Goal: Information Seeking & Learning: Learn about a topic

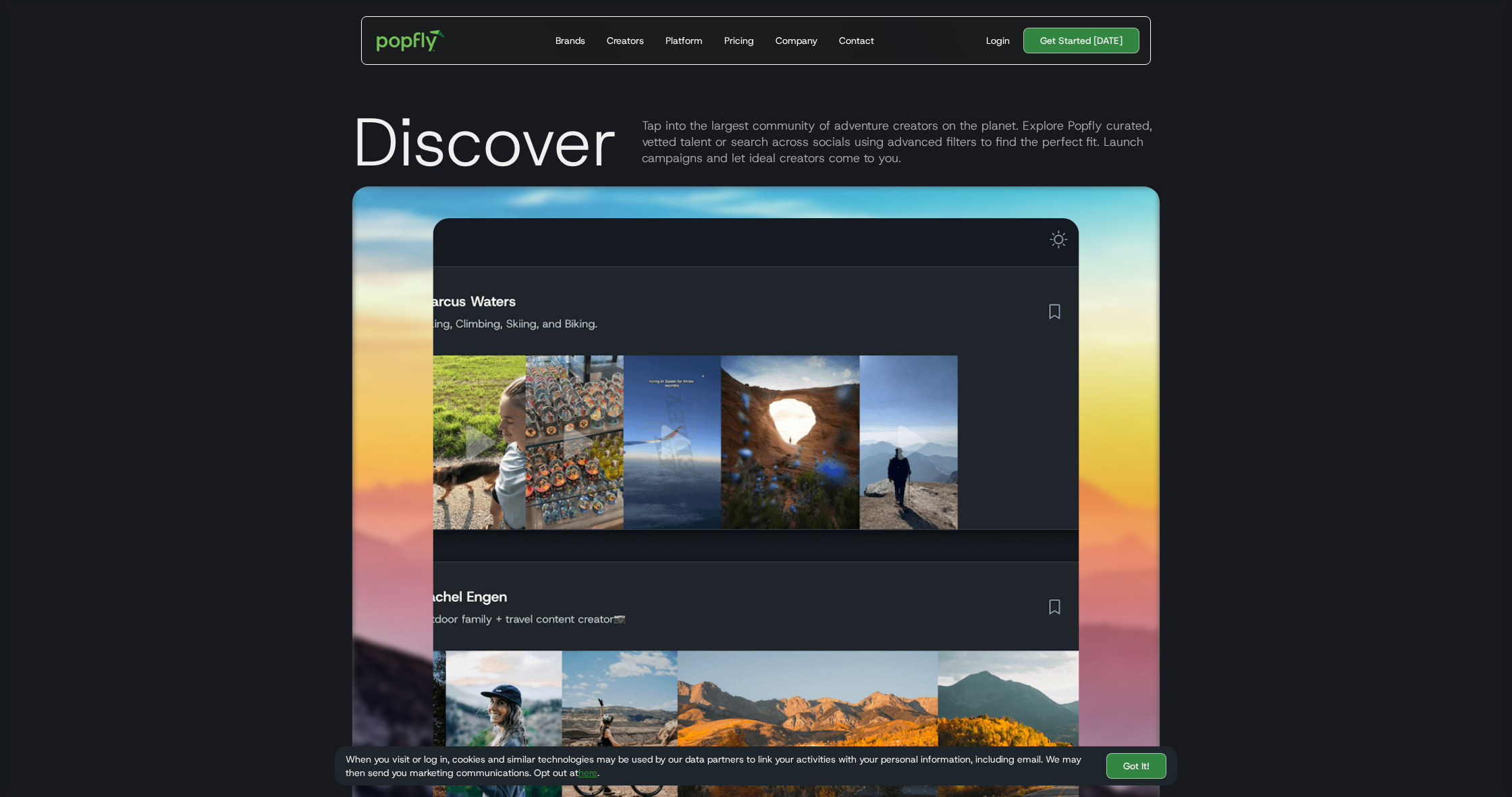
scroll to position [1941, 0]
click at [828, 37] on div "Get Started Today Brands Creators Platform Pricing Company Contact" at bounding box center [715, 40] width 351 height 47
click at [809, 37] on div "Company" at bounding box center [796, 40] width 42 height 14
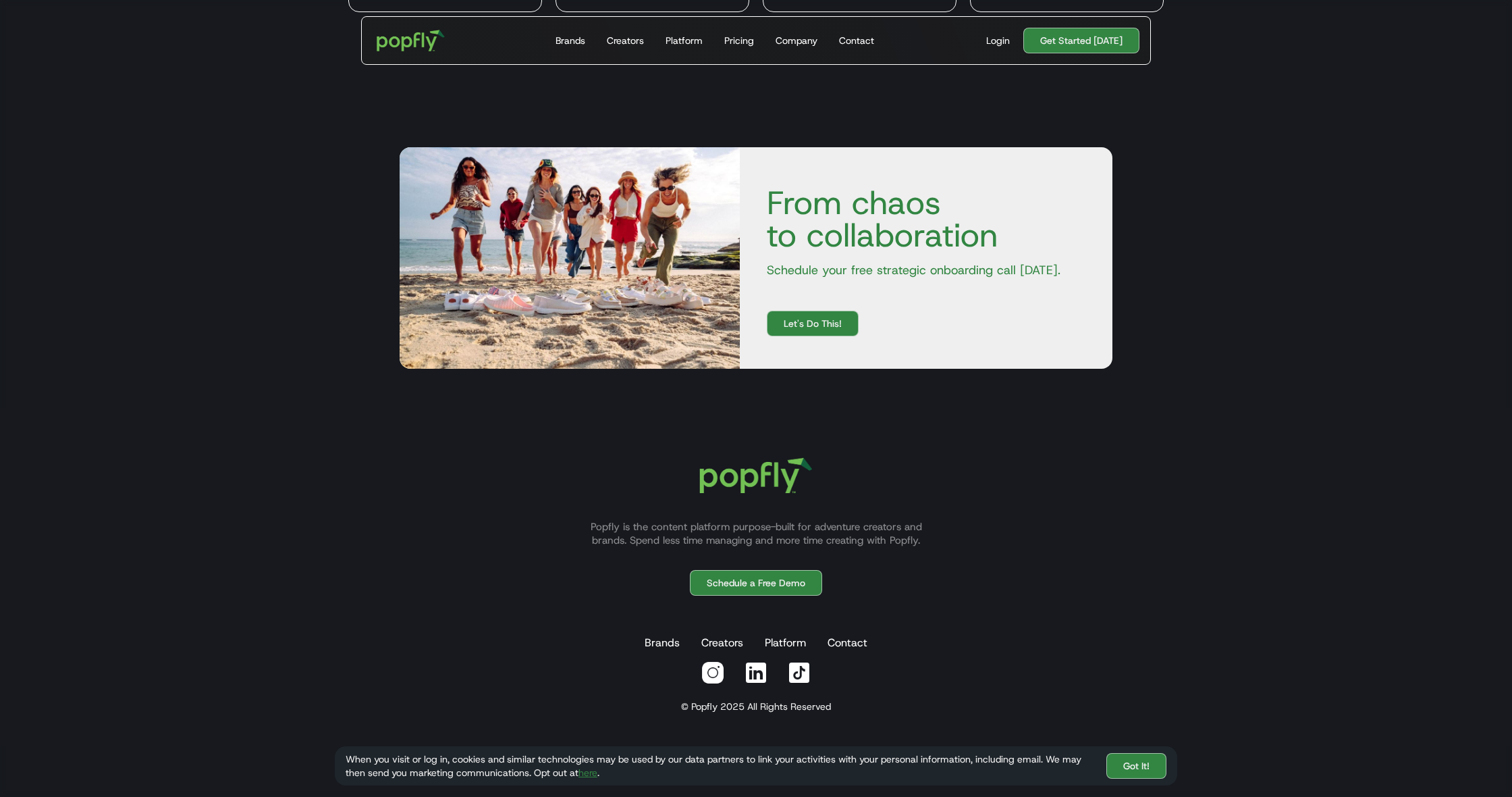
scroll to position [5439, 0]
click at [781, 647] on link "Platform" at bounding box center [785, 642] width 47 height 27
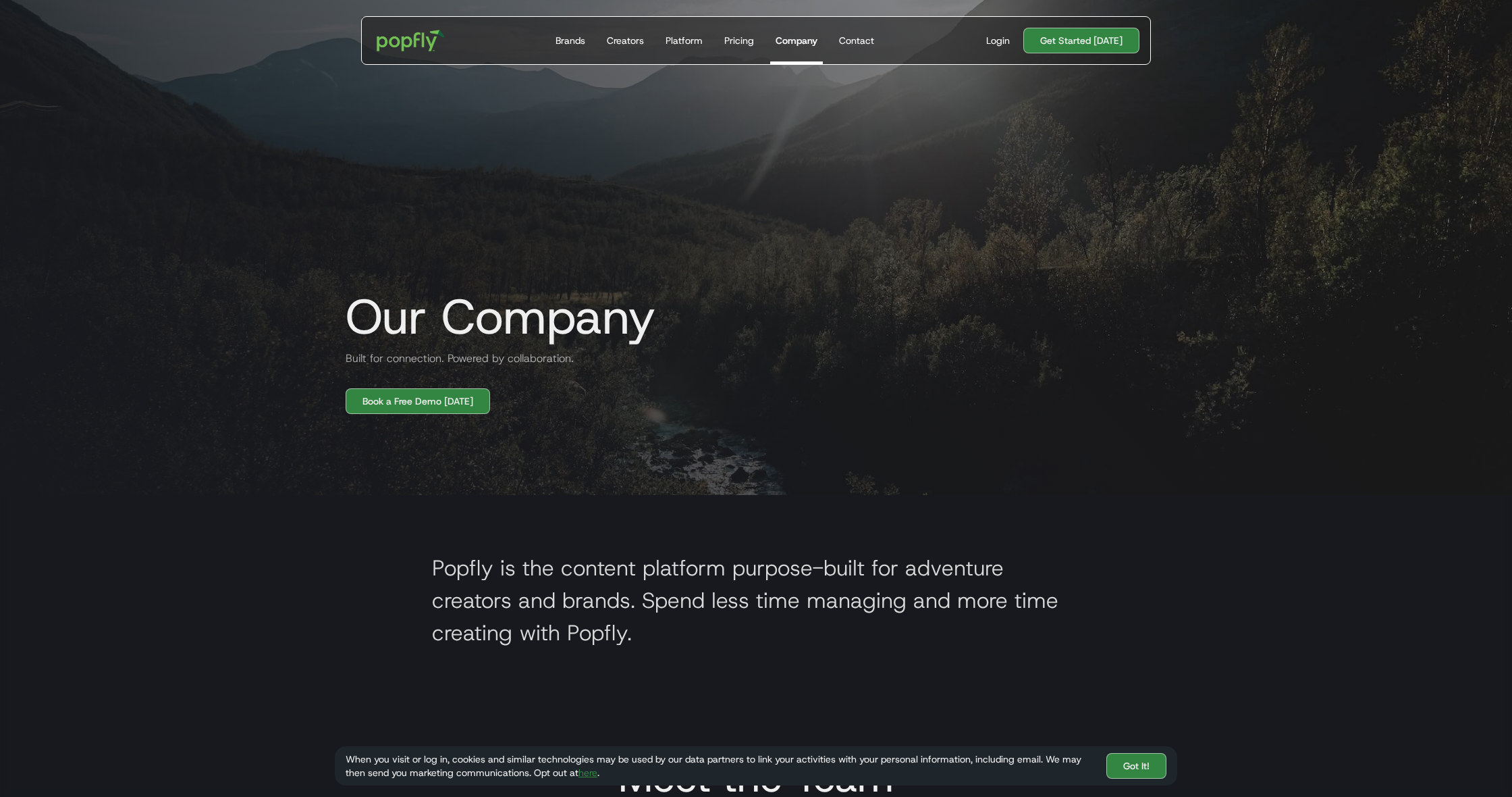
scroll to position [299, 0]
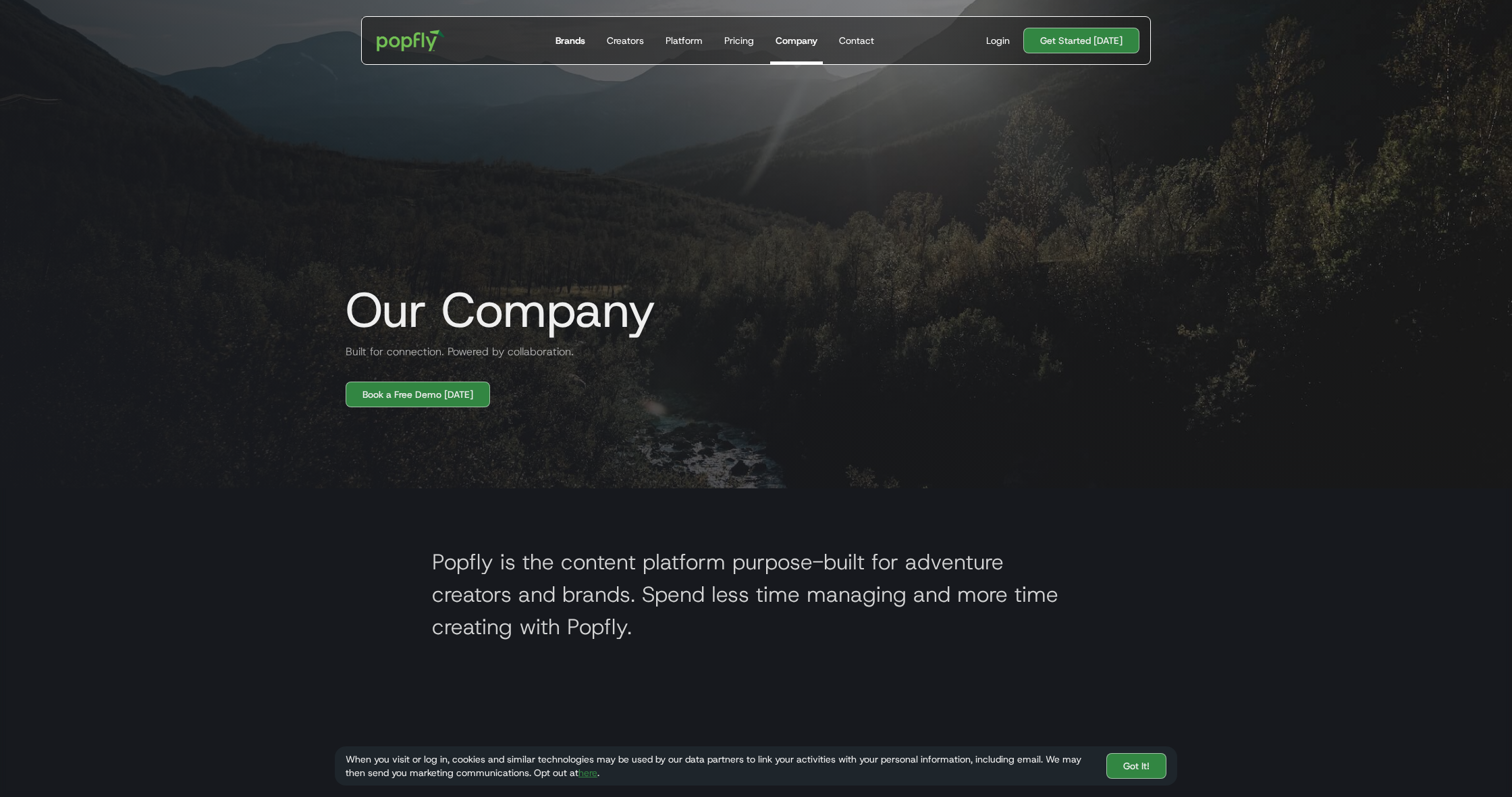
click at [582, 44] on div "Brands" at bounding box center [570, 40] width 30 height 14
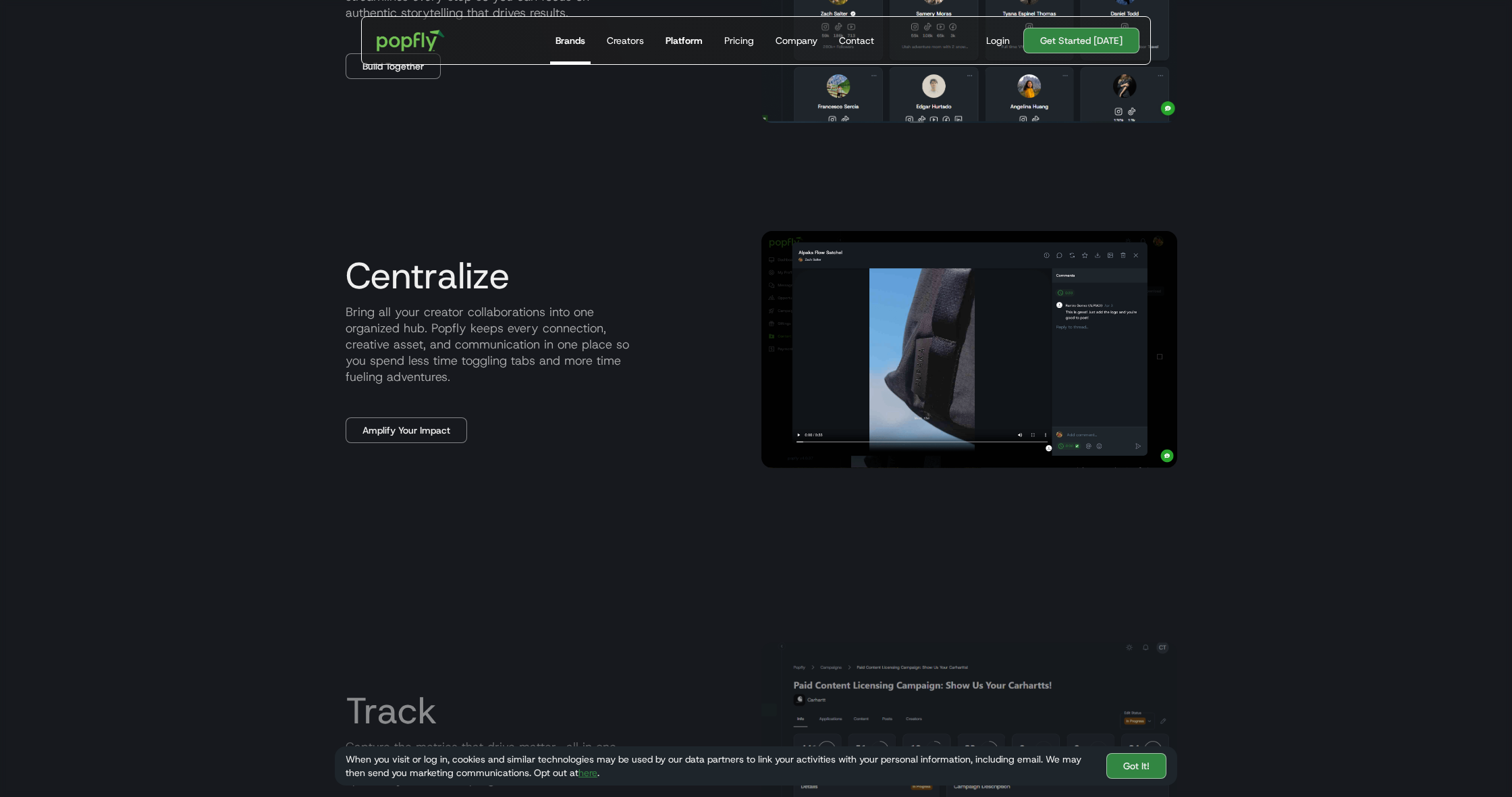
scroll to position [1531, 0]
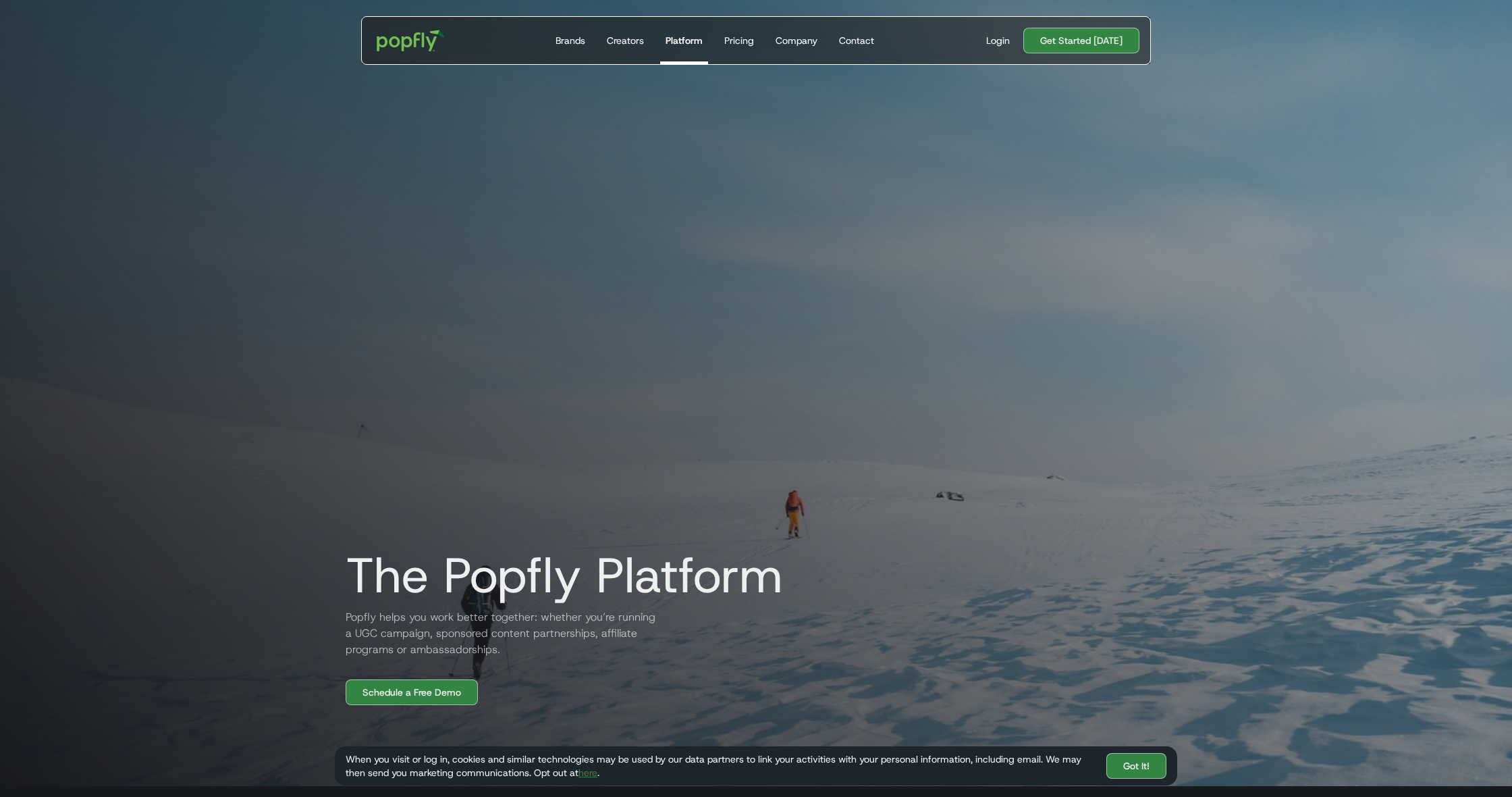
scroll to position [835, 0]
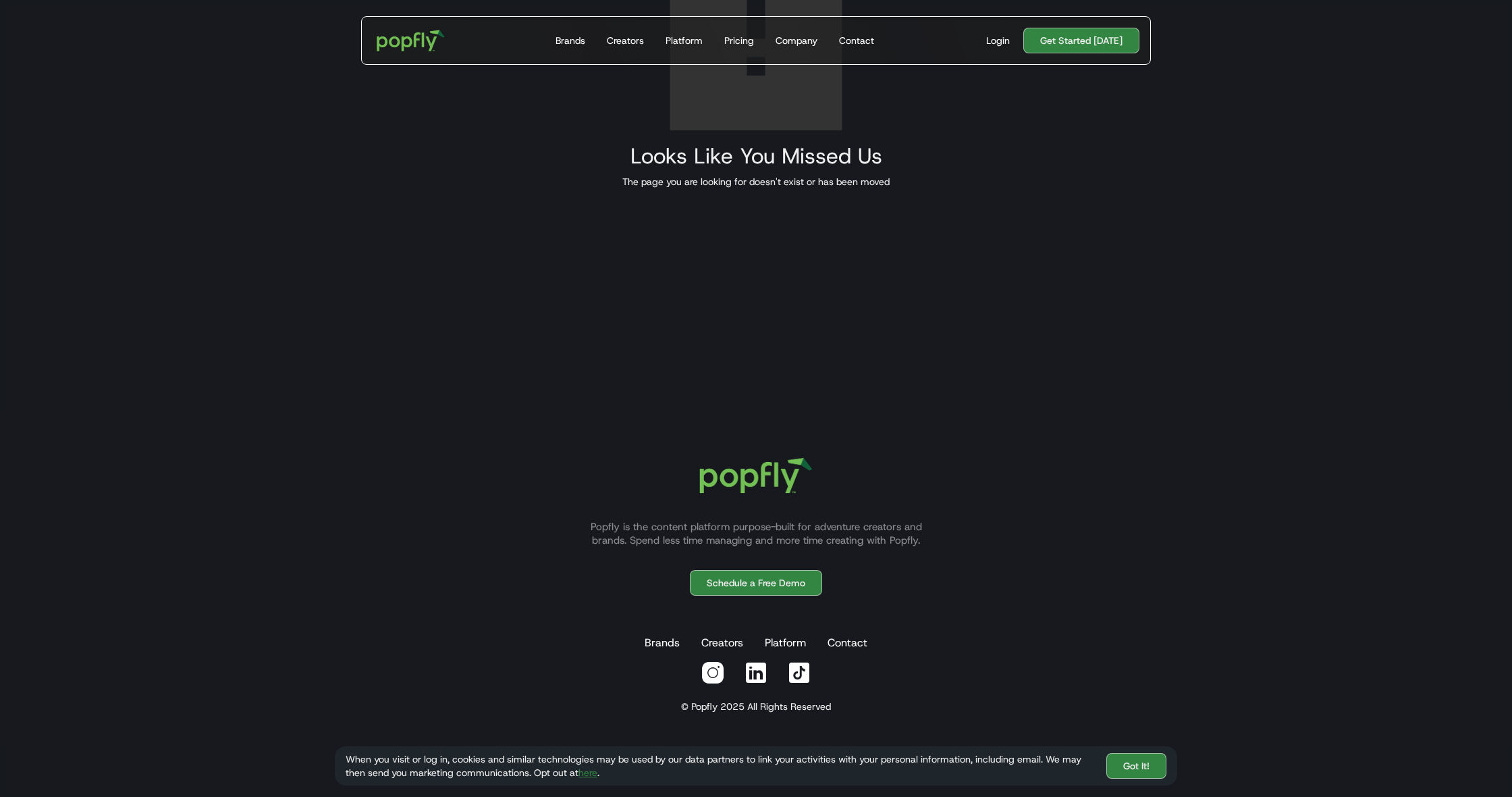
scroll to position [378, 0]
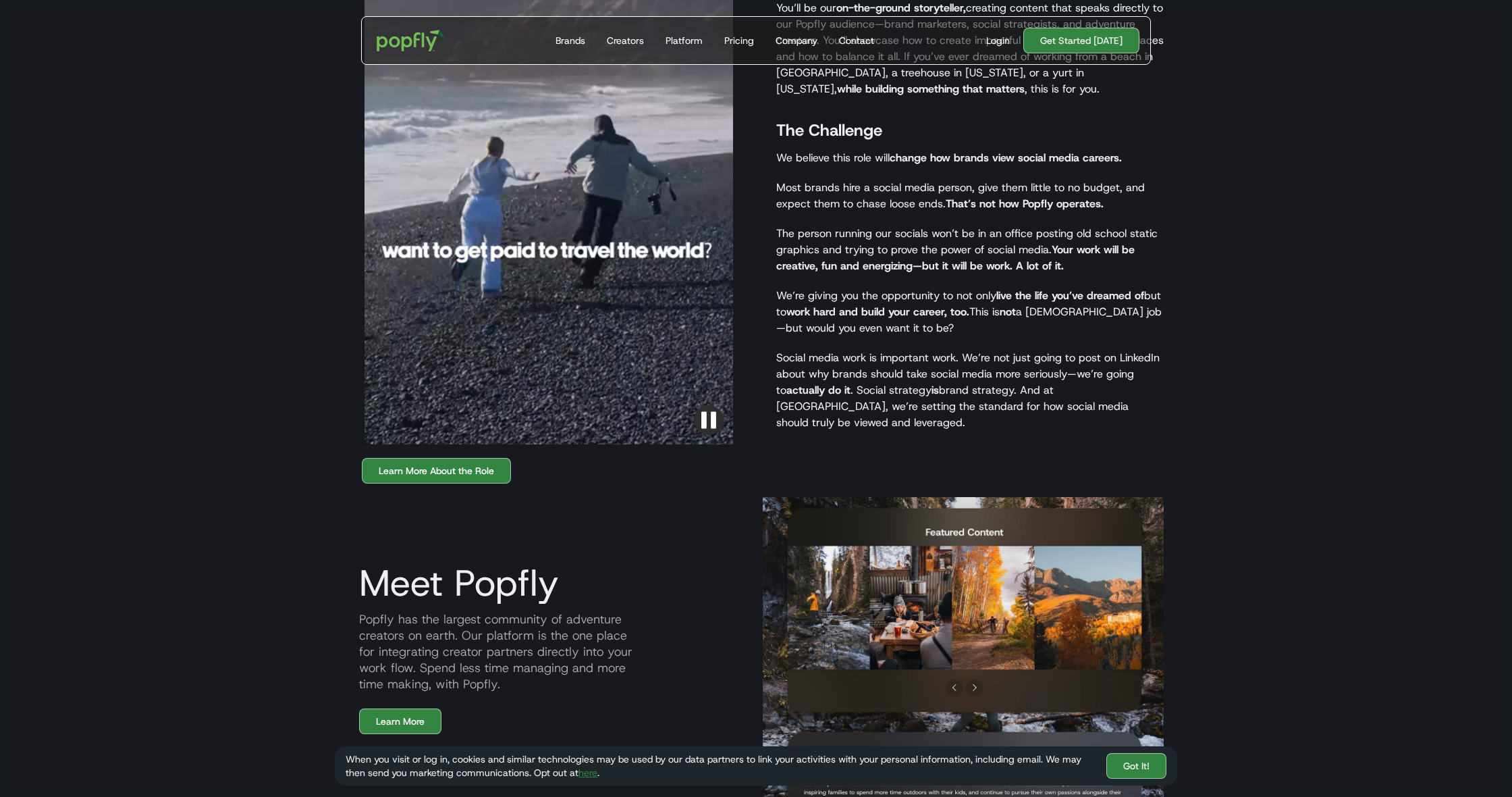
scroll to position [1273, 0]
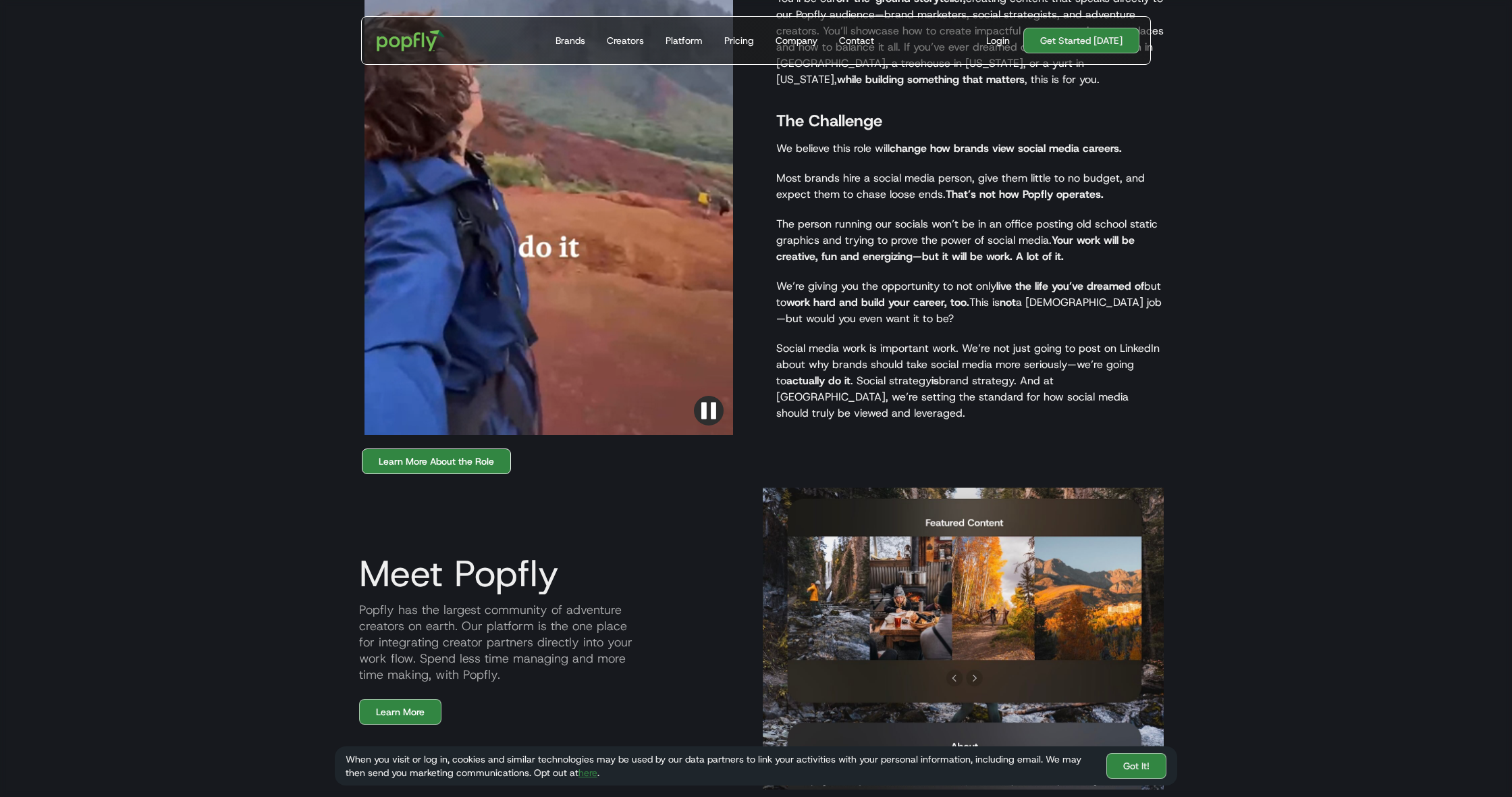
click at [403, 448] on link "Learn More About the Role" at bounding box center [436, 461] width 149 height 26
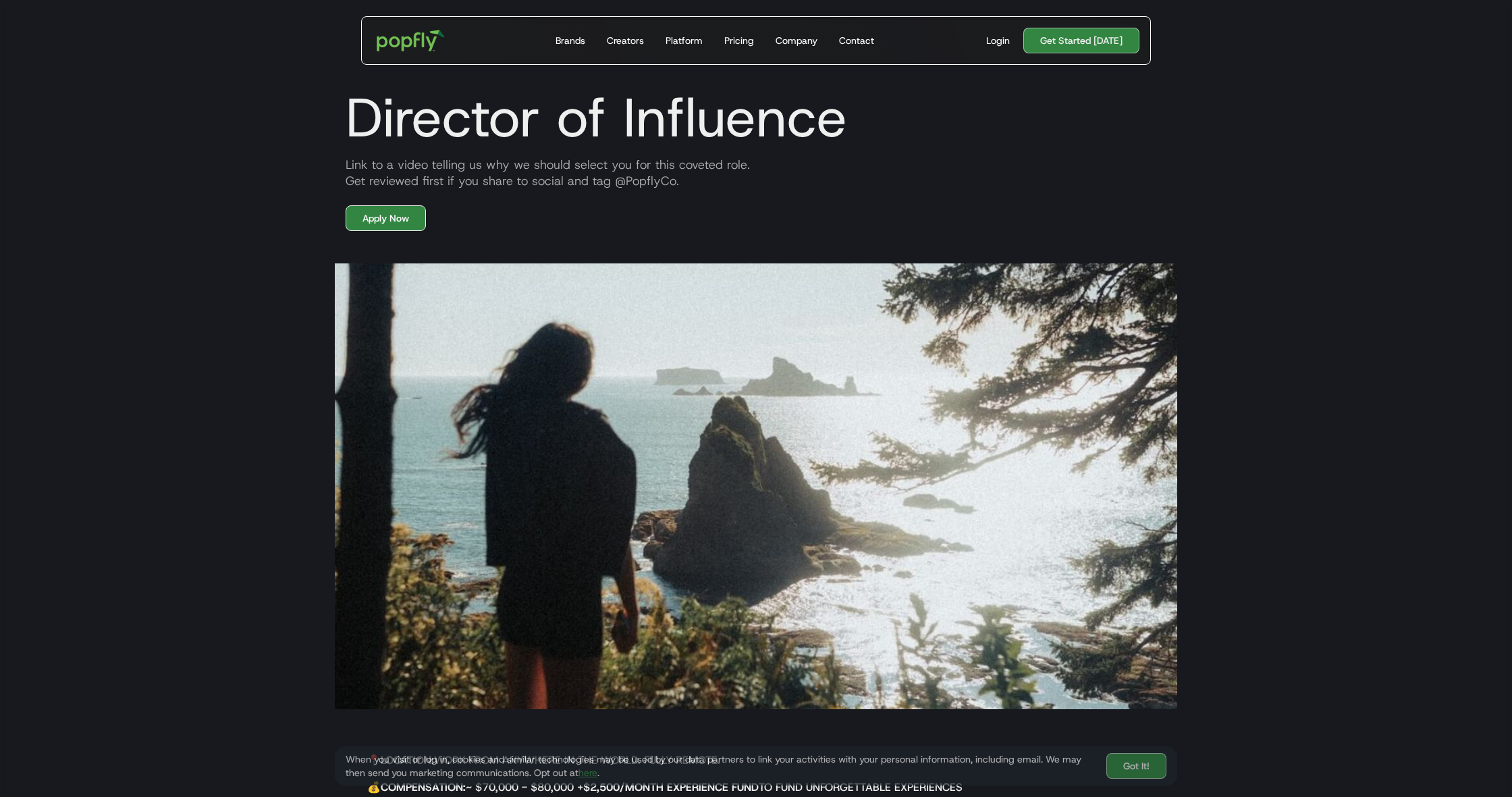
click at [386, 219] on link "Apply Now" at bounding box center [385, 218] width 80 height 26
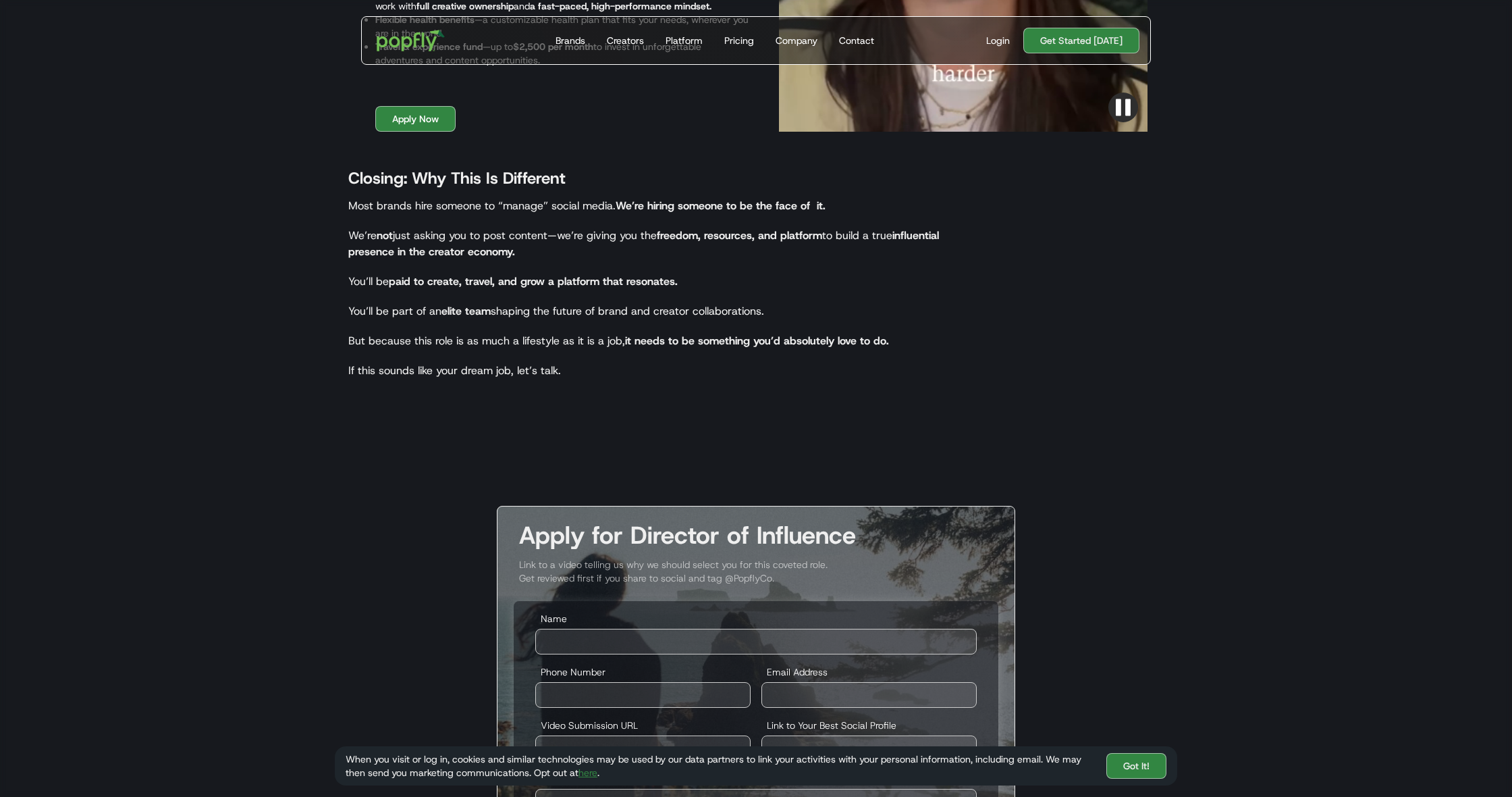
scroll to position [2156, 0]
